Goal: Task Accomplishment & Management: Use online tool/utility

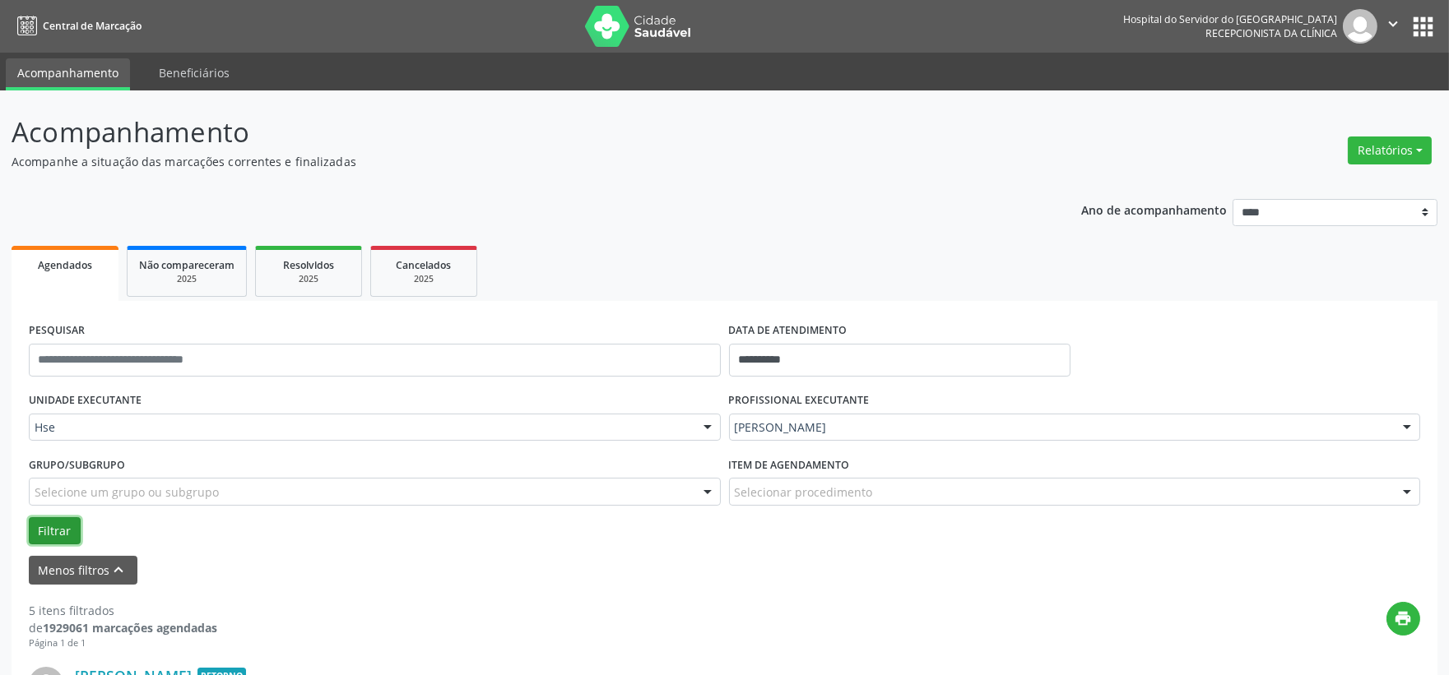
click at [47, 530] on button "Filtrar" at bounding box center [55, 531] width 52 height 28
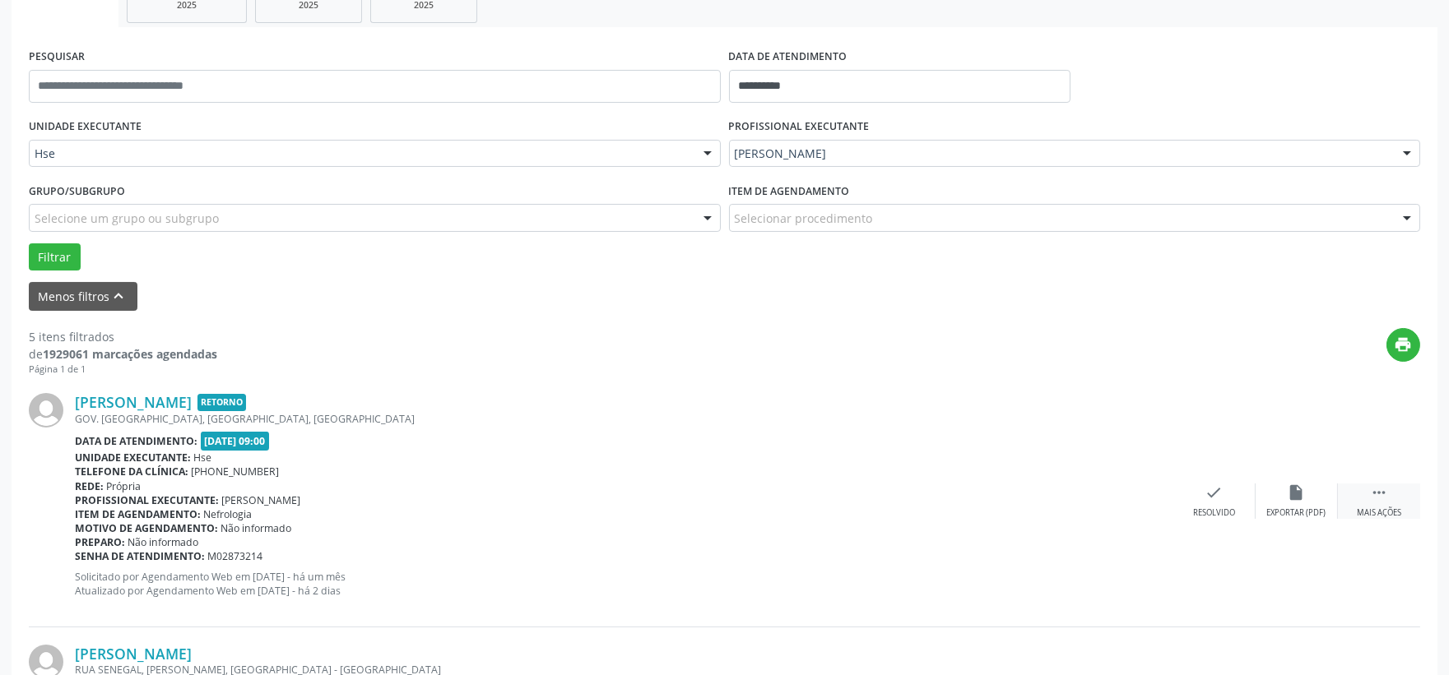
click at [1360, 487] on div " Mais ações" at bounding box center [1379, 501] width 82 height 35
click at [1315, 495] on div "alarm_off Não compareceu" at bounding box center [1296, 501] width 82 height 35
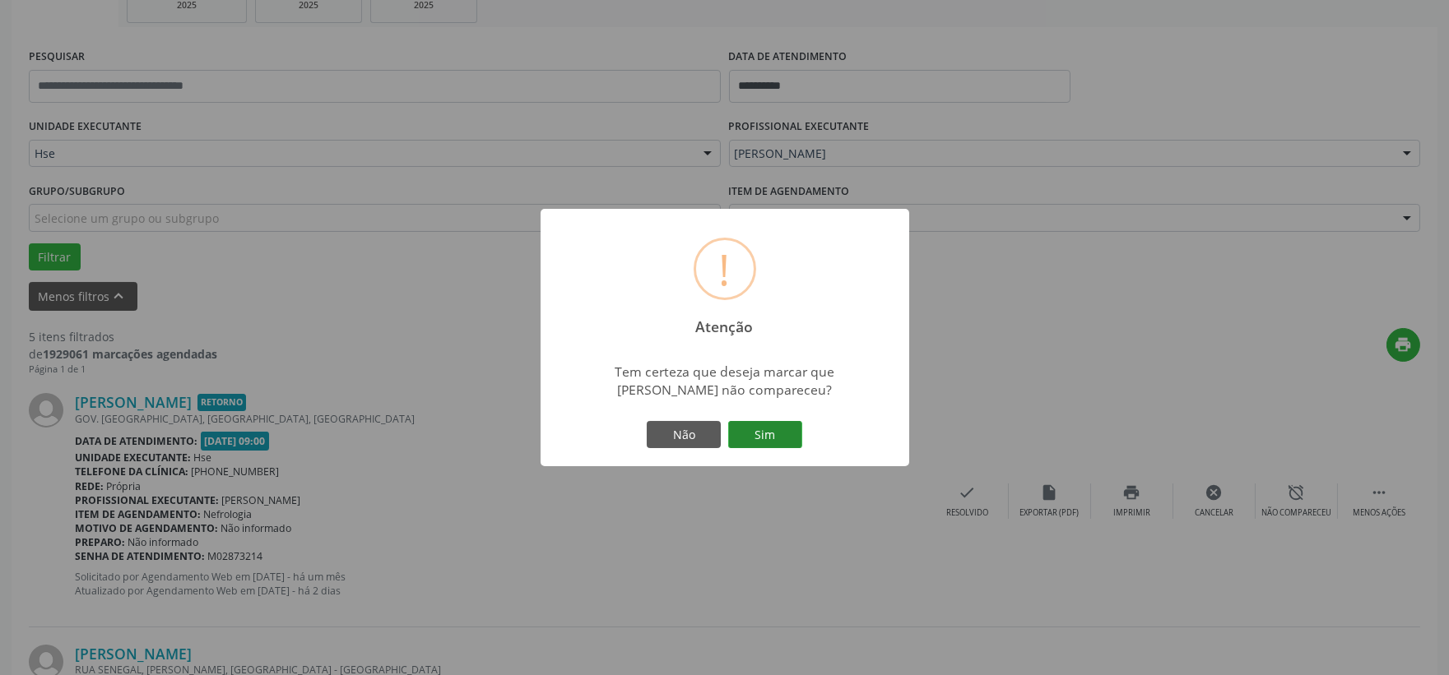
click at [777, 434] on button "Sim" at bounding box center [765, 435] width 74 height 28
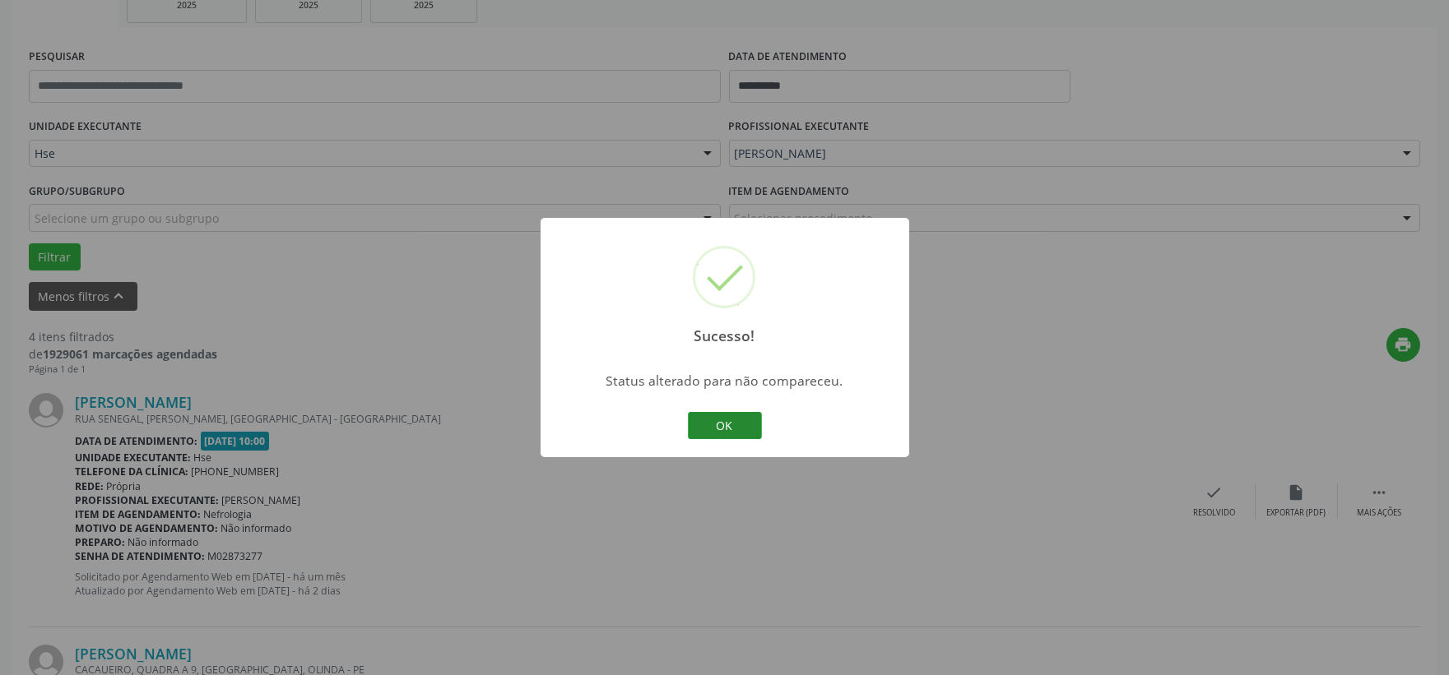
click at [731, 431] on button "OK" at bounding box center [725, 426] width 74 height 28
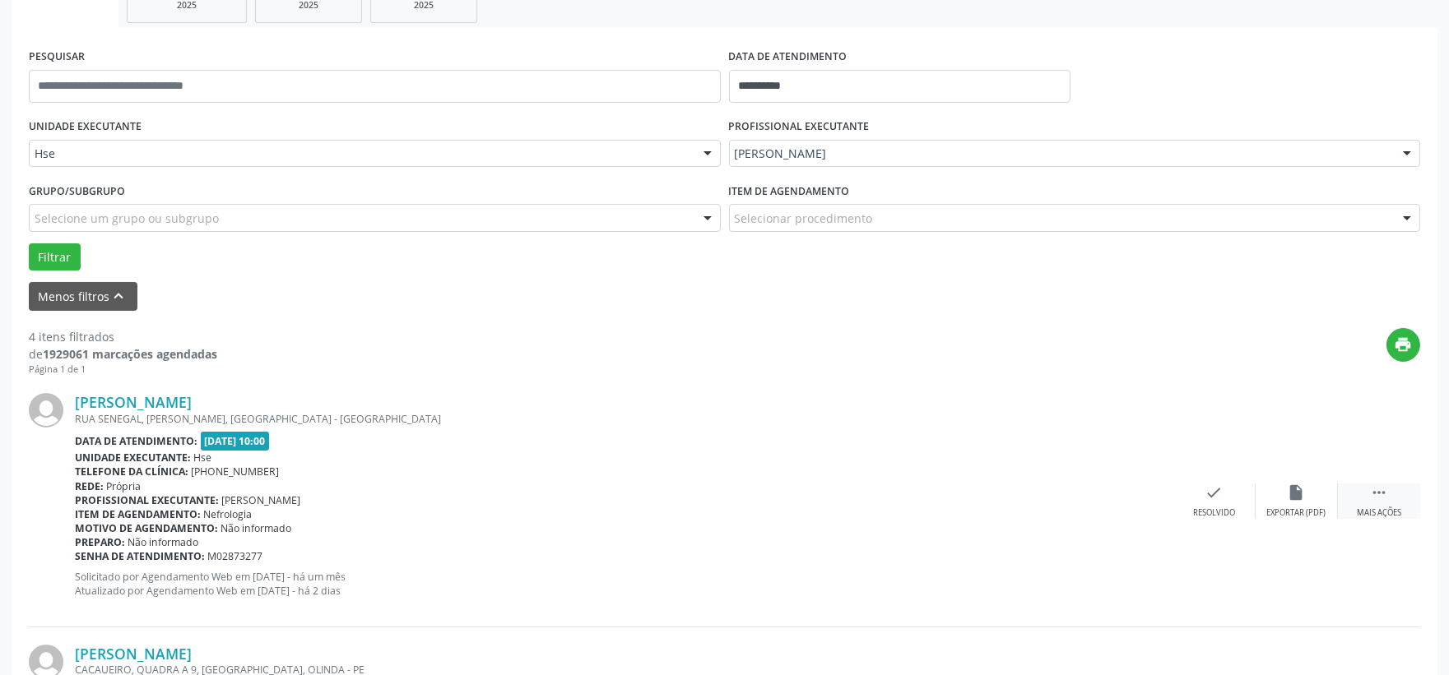
drag, startPoint x: 1378, startPoint y: 507, endPoint x: 1347, endPoint y: 507, distance: 31.3
click at [1370, 508] on div "Mais ações" at bounding box center [1379, 514] width 44 height 12
click at [1284, 508] on div "Não compareceu" at bounding box center [1296, 514] width 70 height 12
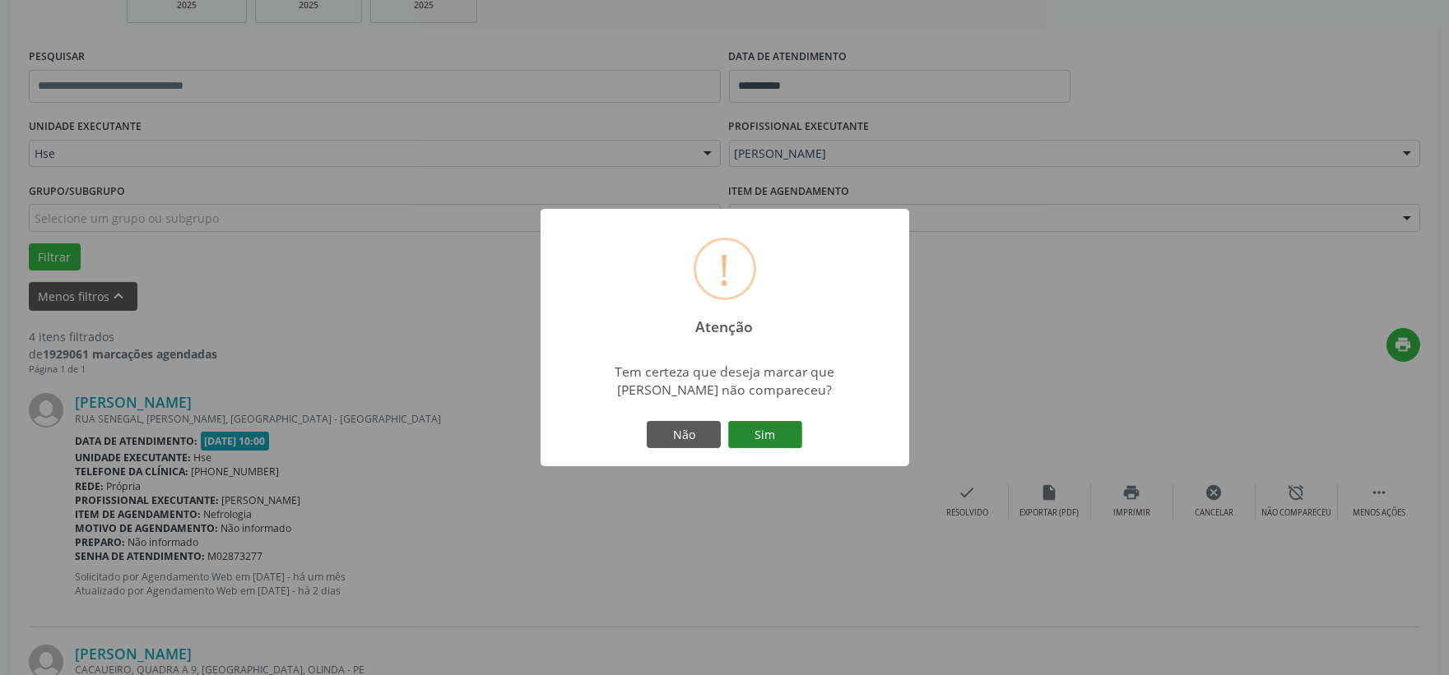
click at [765, 431] on button "Sim" at bounding box center [765, 435] width 74 height 28
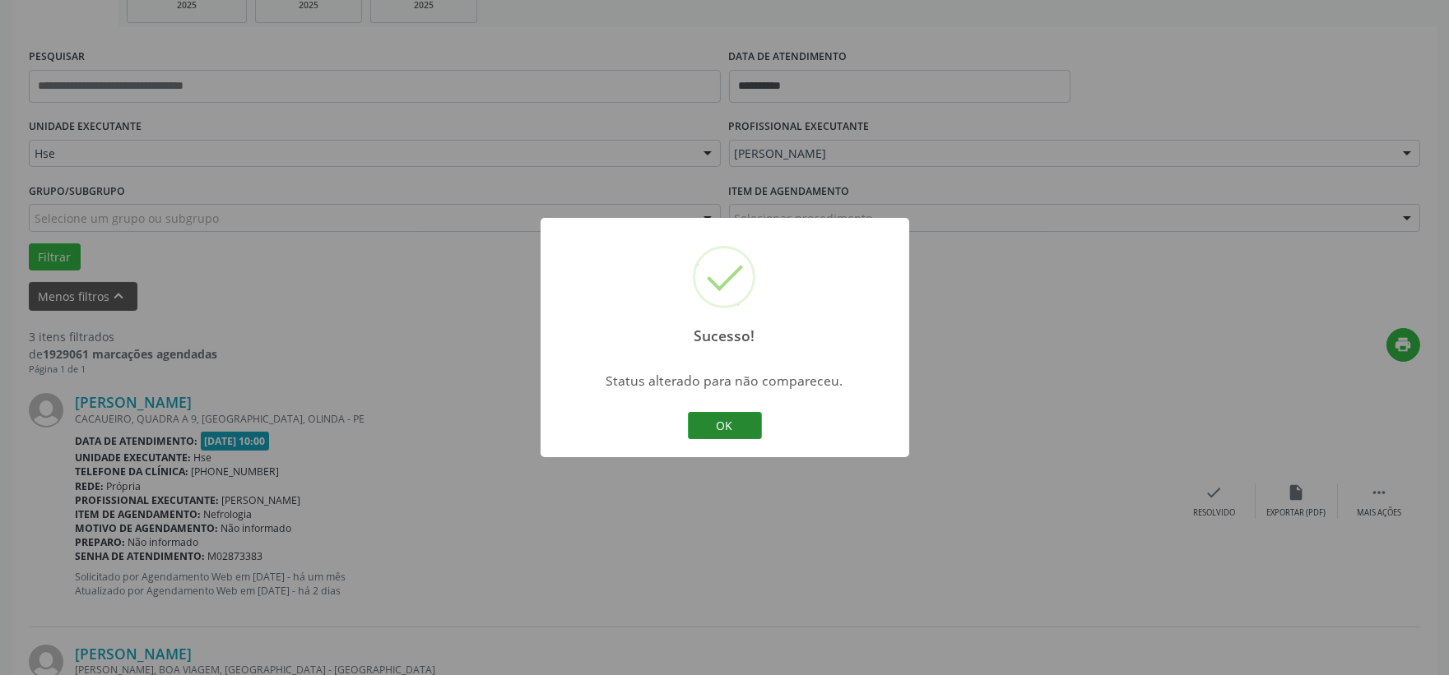
click at [734, 436] on button "OK" at bounding box center [725, 426] width 74 height 28
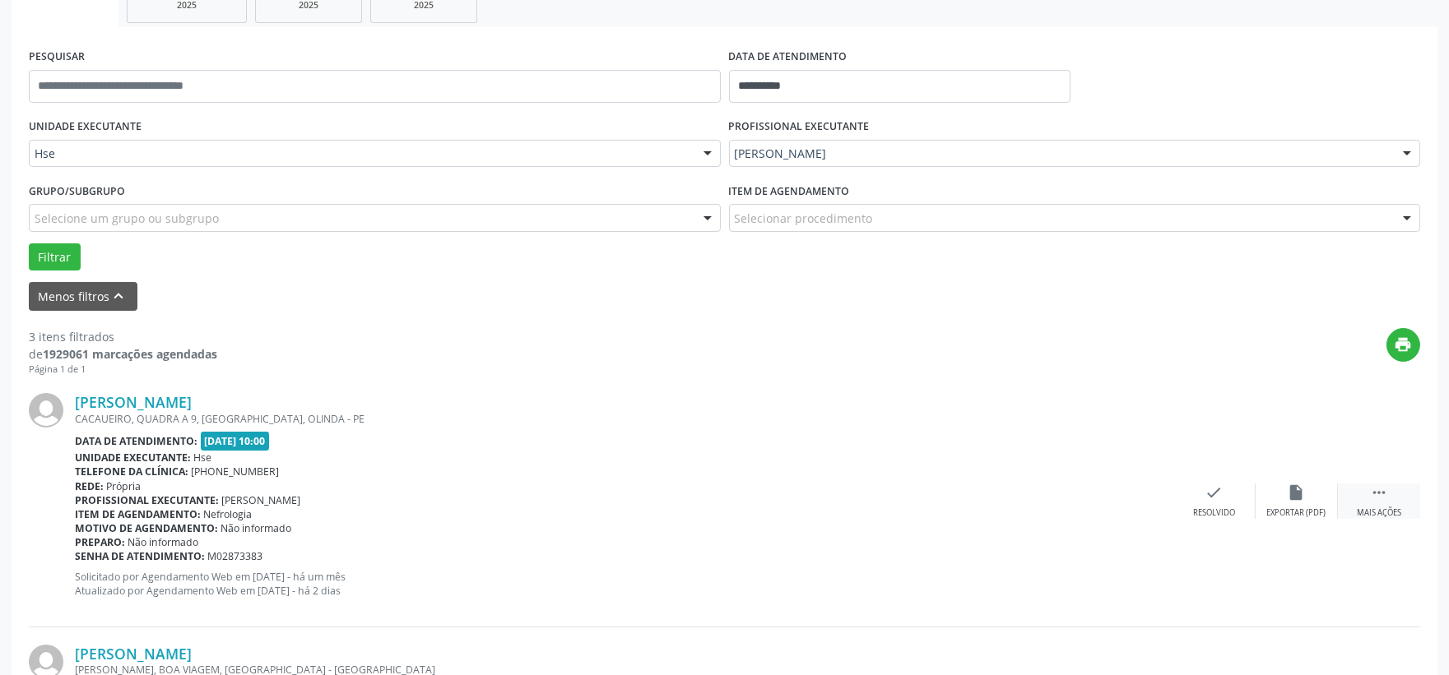
click at [1362, 517] on div "Mais ações" at bounding box center [1379, 514] width 44 height 12
click at [1313, 500] on div "alarm_off Não compareceu" at bounding box center [1296, 501] width 82 height 35
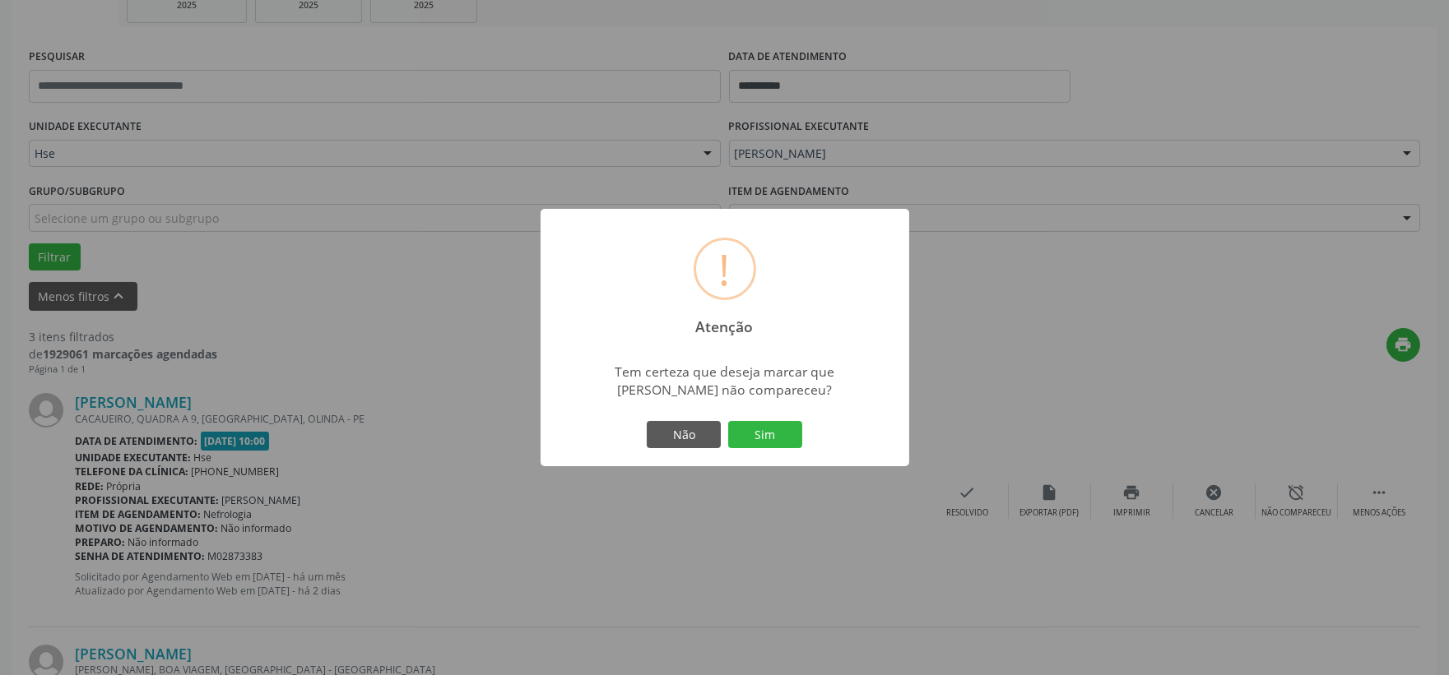
drag, startPoint x: 790, startPoint y: 438, endPoint x: 761, endPoint y: 445, distance: 29.5
click at [790, 439] on button "Sim" at bounding box center [765, 435] width 74 height 28
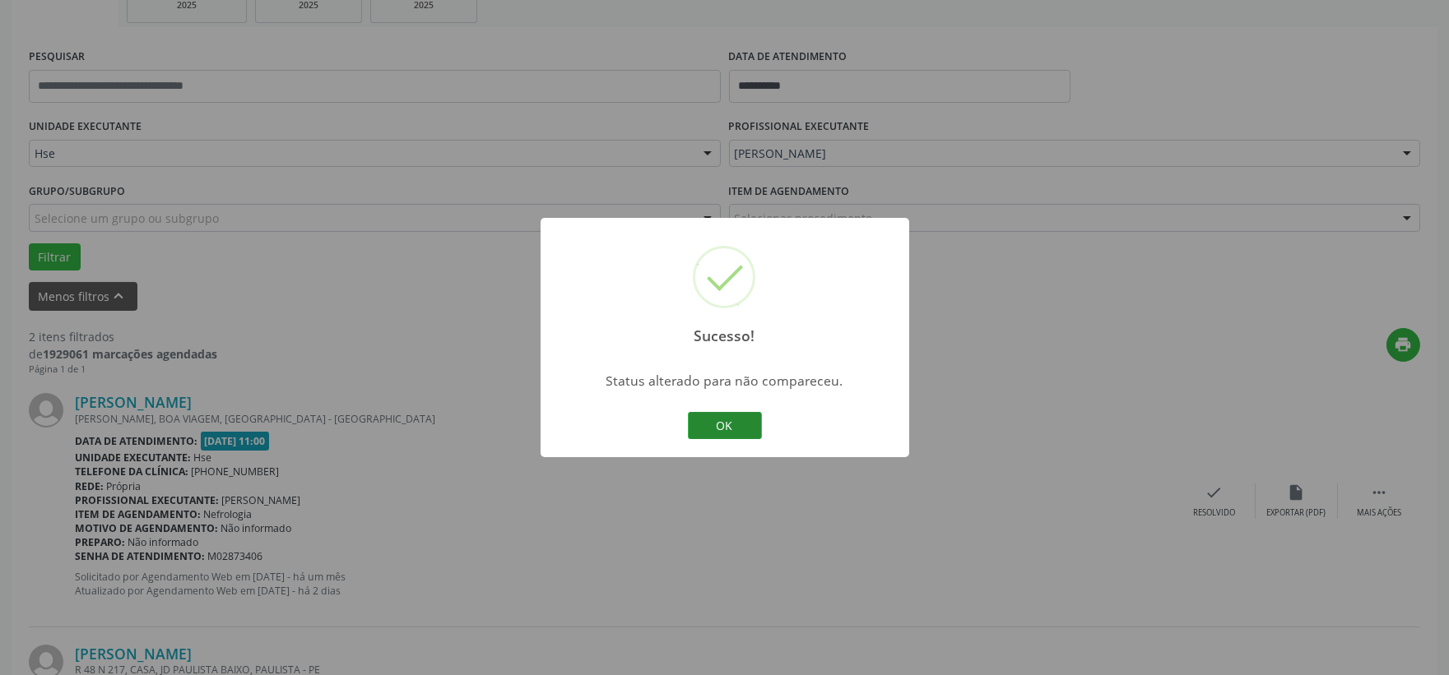
click at [747, 412] on button "OK" at bounding box center [725, 426] width 74 height 28
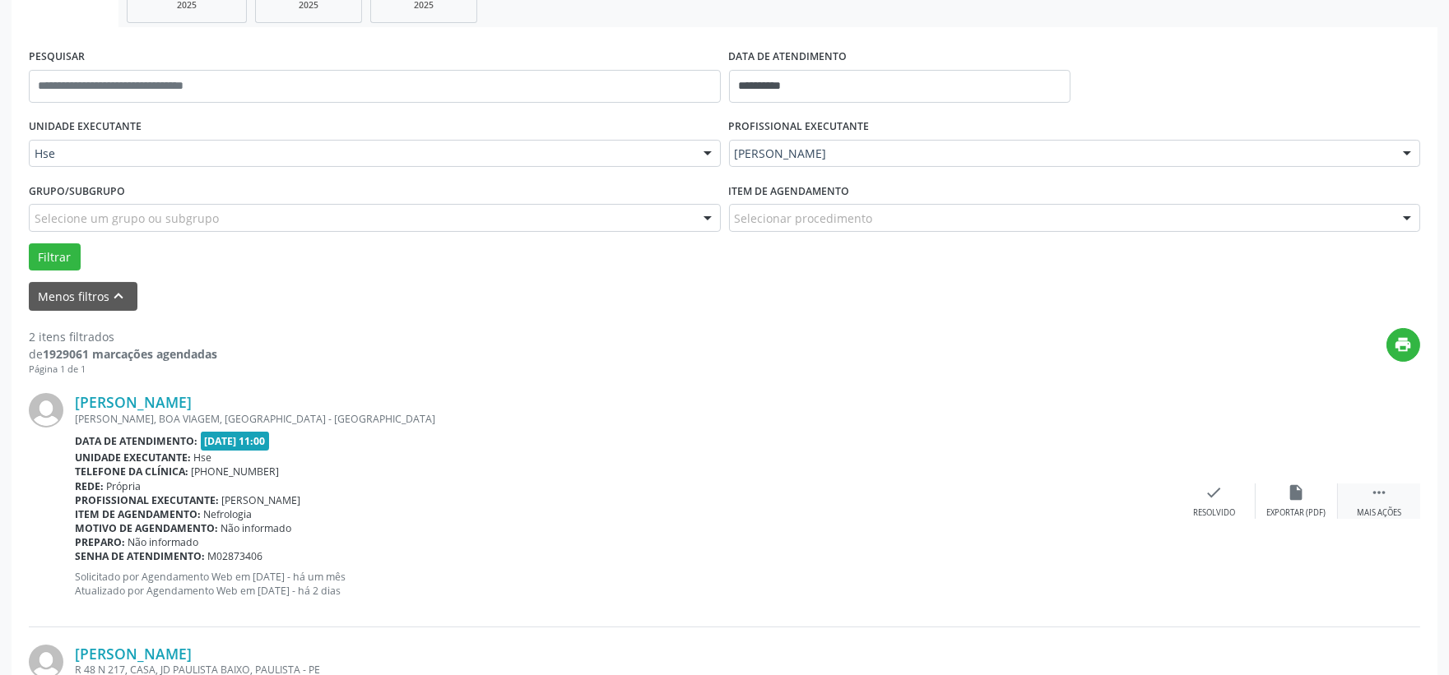
click at [1376, 502] on div " Mais ações" at bounding box center [1379, 501] width 82 height 35
click at [1294, 494] on icon "alarm_off" at bounding box center [1296, 493] width 18 height 18
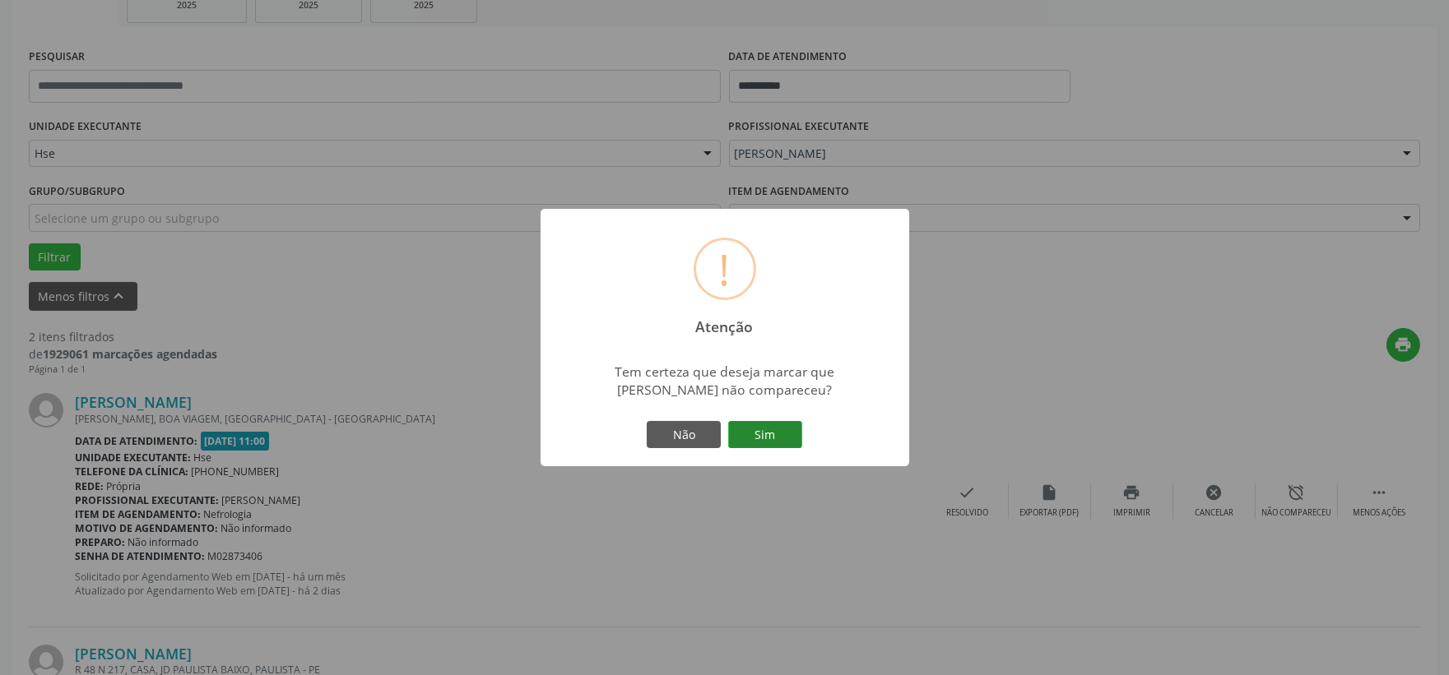
click at [759, 429] on button "Sim" at bounding box center [765, 435] width 74 height 28
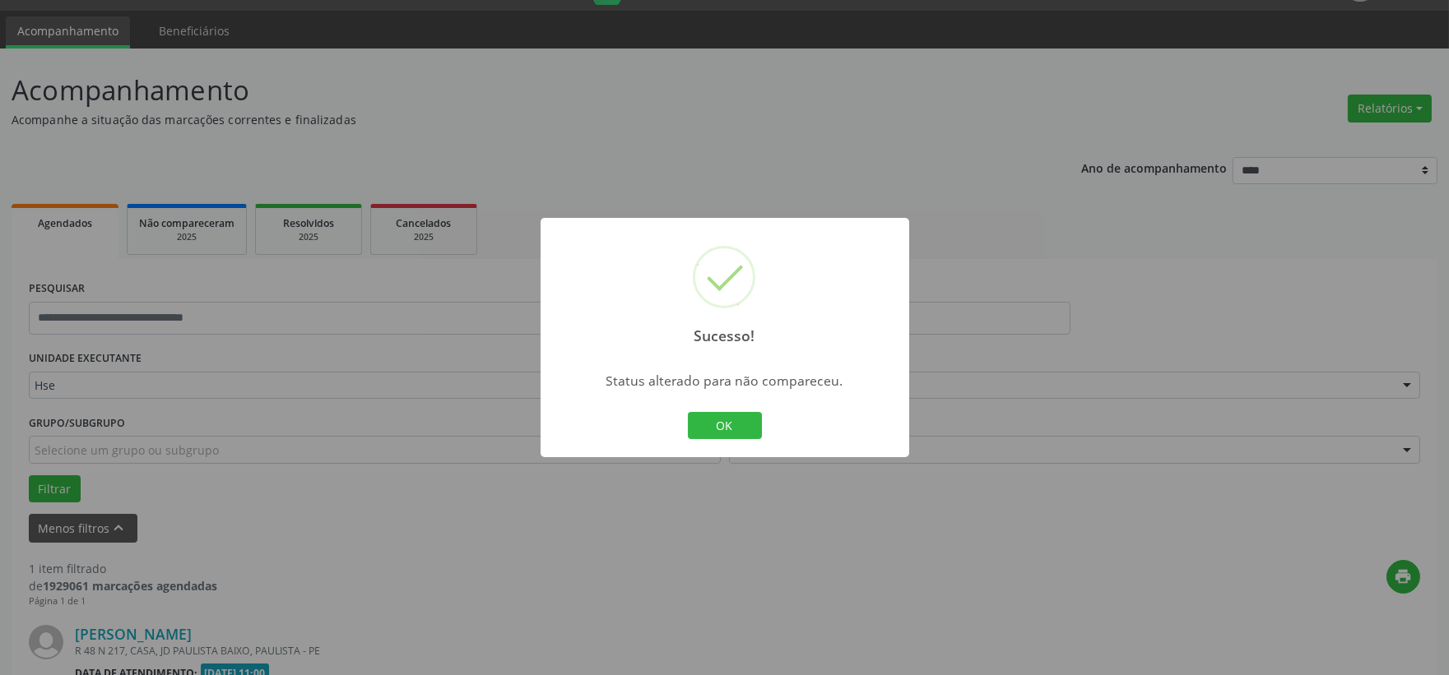
scroll to position [253, 0]
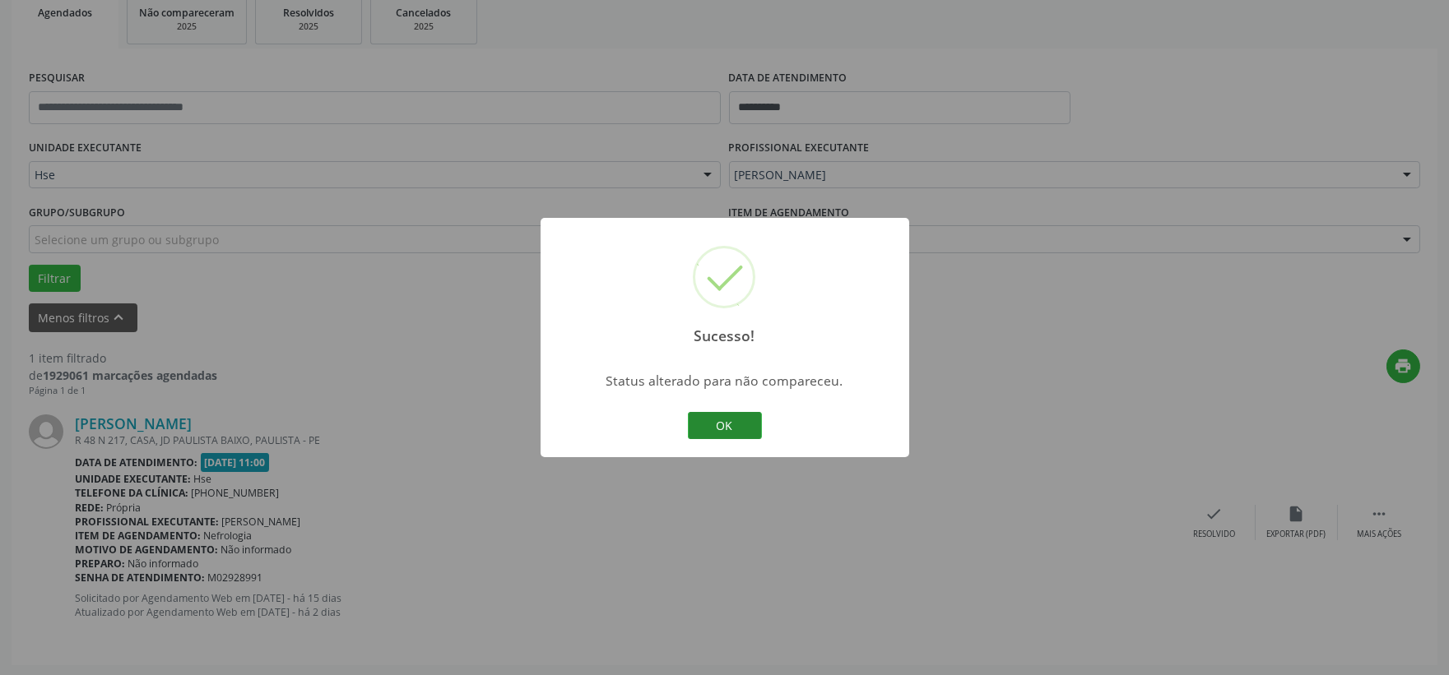
click at [700, 417] on button "OK" at bounding box center [725, 426] width 74 height 28
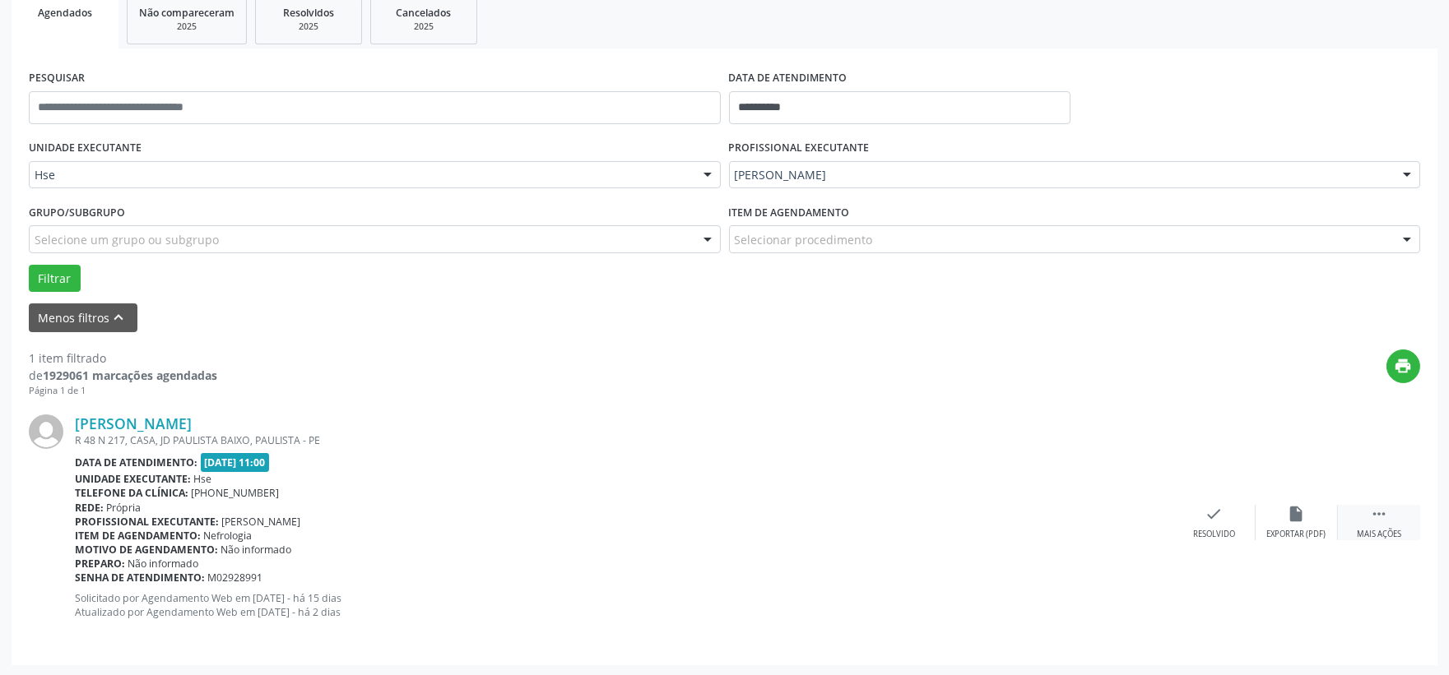
click at [1361, 514] on div " Mais ações" at bounding box center [1379, 522] width 82 height 35
click at [1312, 513] on div "alarm_off Não compareceu" at bounding box center [1296, 522] width 82 height 35
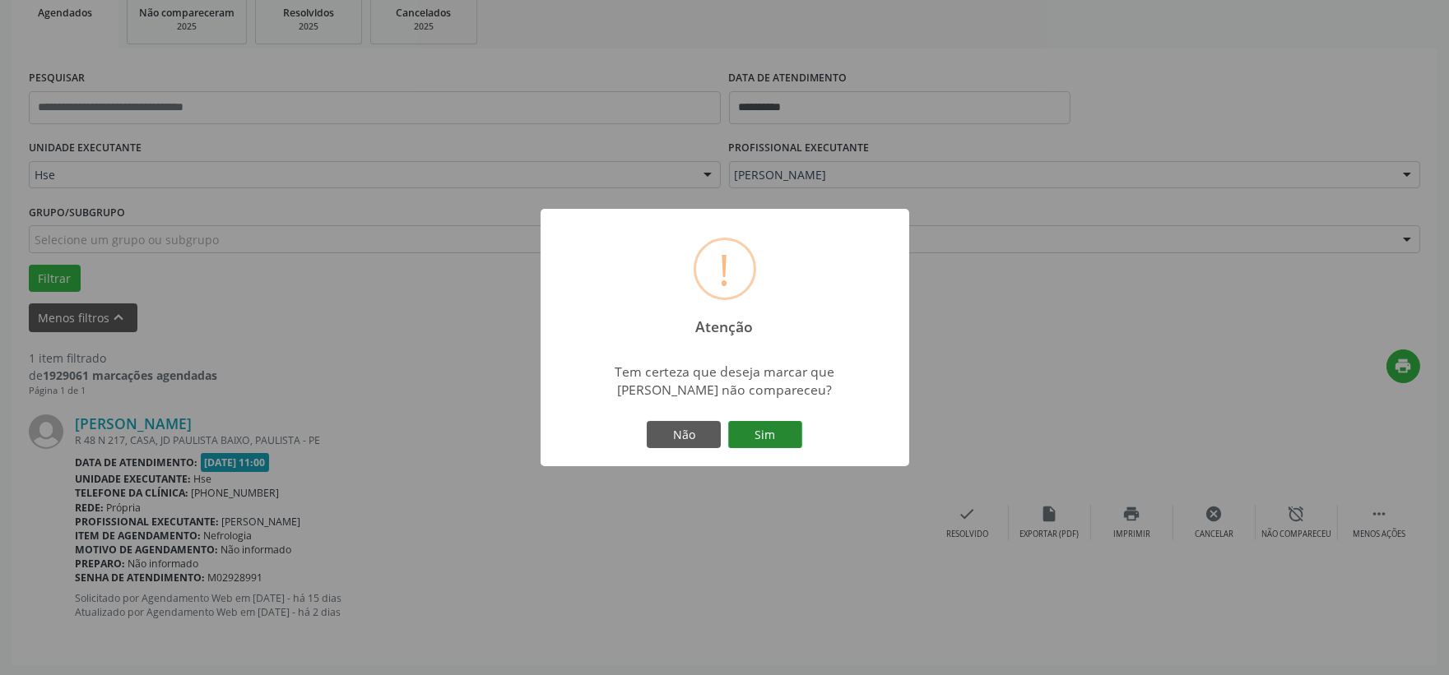
click at [782, 430] on button "Sim" at bounding box center [765, 435] width 74 height 28
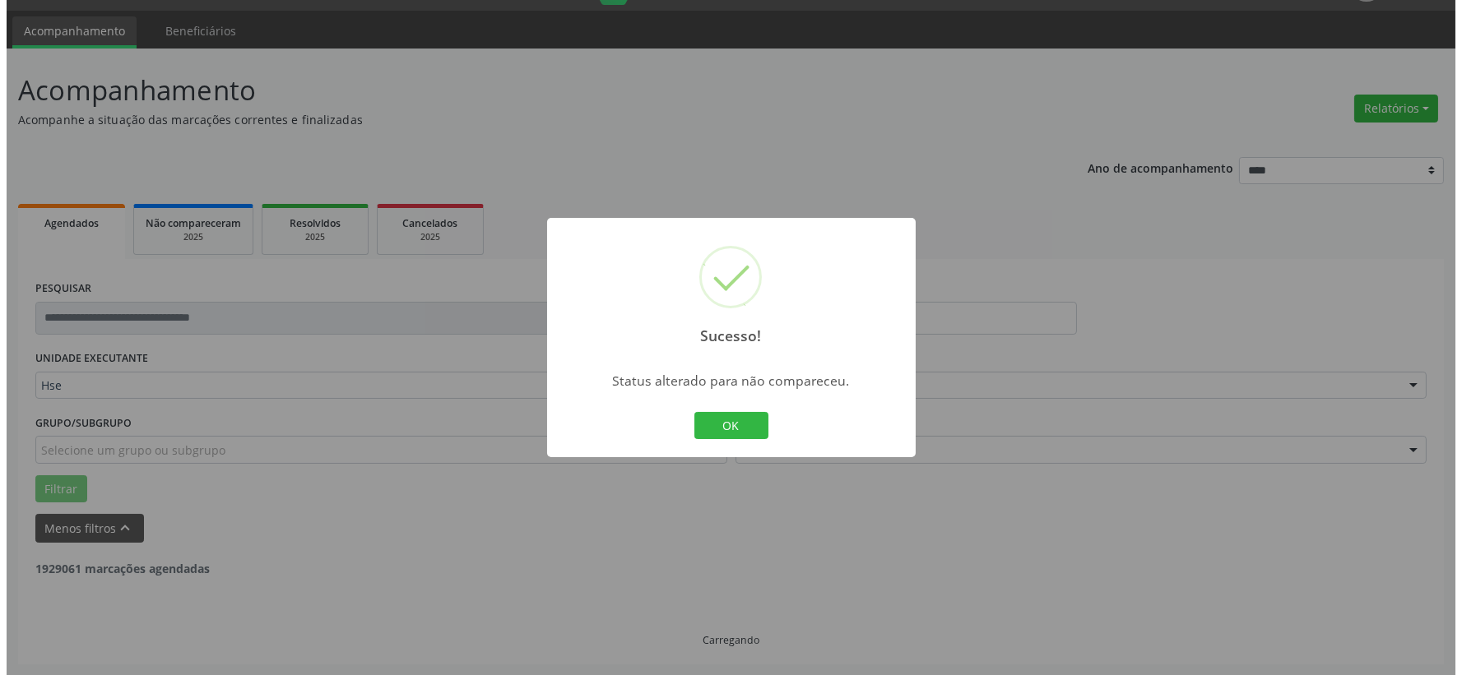
scroll to position [0, 0]
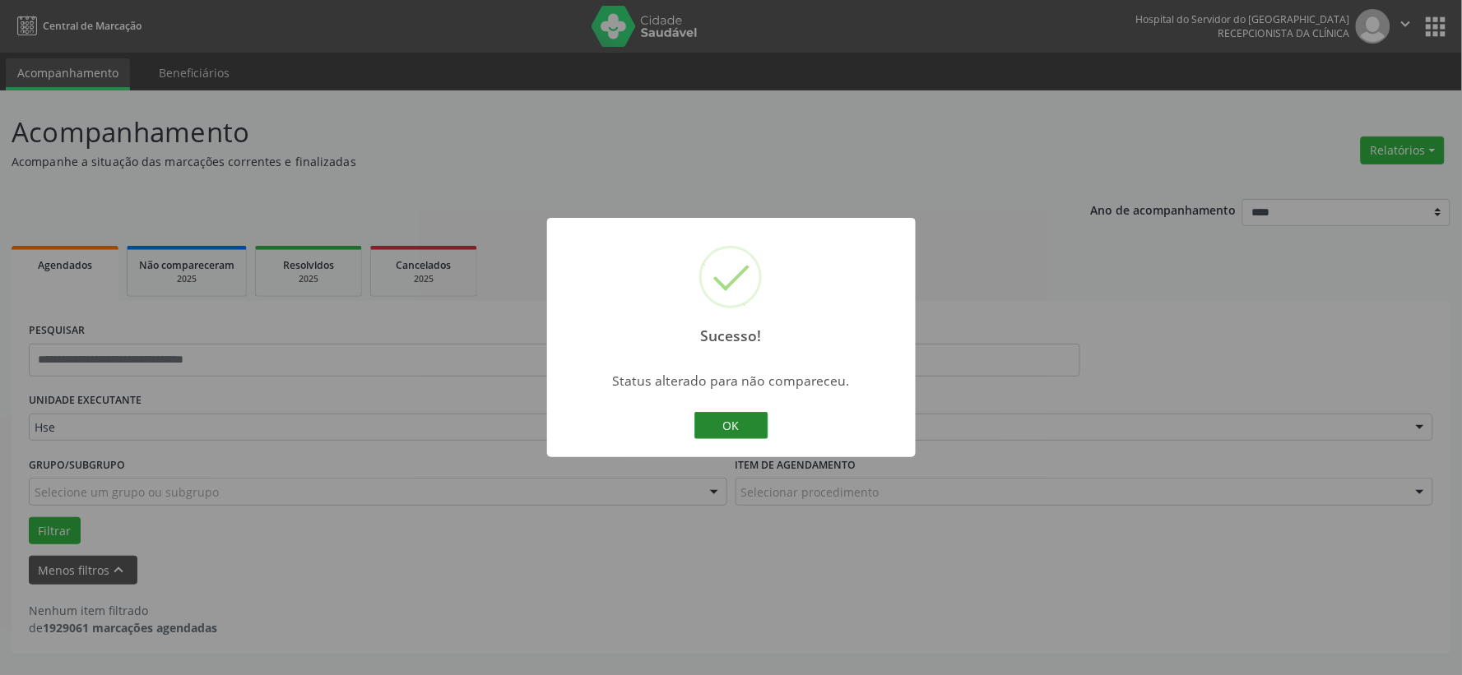
click at [762, 430] on button "OK" at bounding box center [731, 426] width 74 height 28
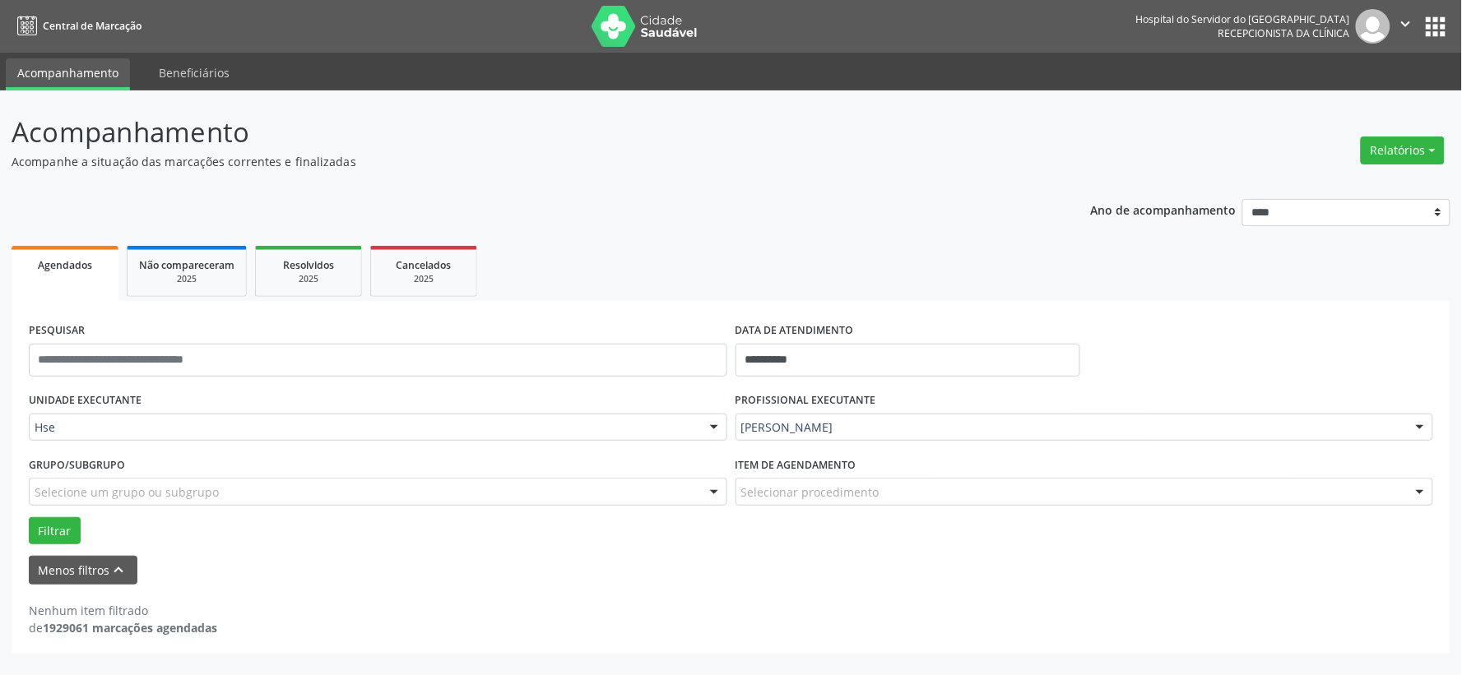
click at [640, 37] on img at bounding box center [645, 26] width 107 height 41
